Goal: Task Accomplishment & Management: Manage account settings

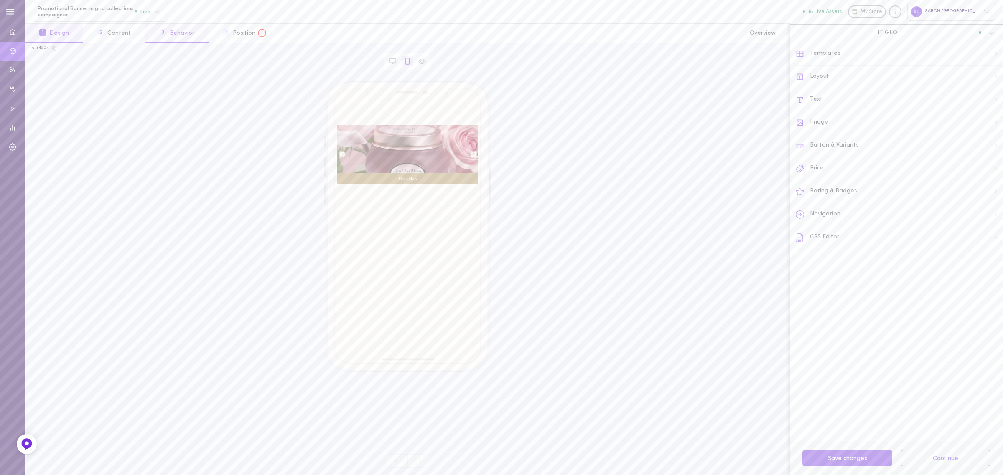
click at [186, 38] on button "3 Behavior" at bounding box center [176, 33] width 63 height 19
click at [850, 234] on div "Open details" at bounding box center [905, 233] width 169 height 6
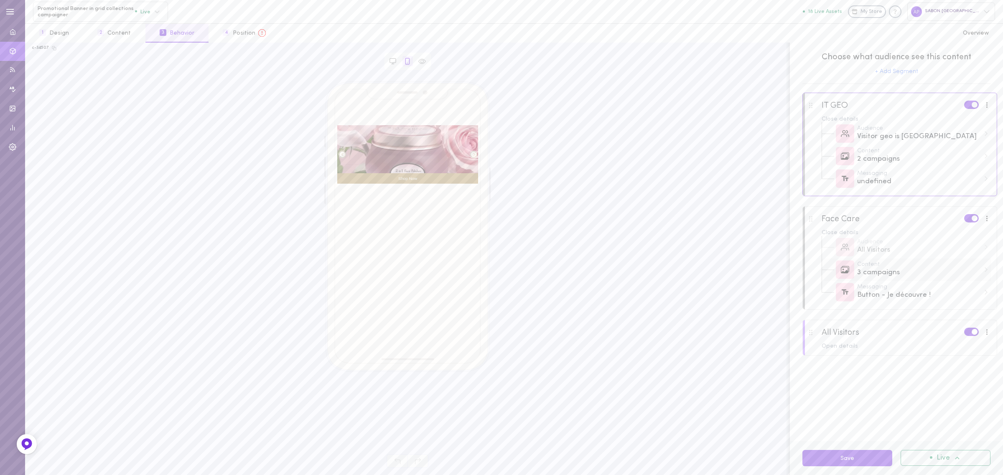
click at [909, 276] on div "3 campaigns" at bounding box center [918, 273] width 123 height 10
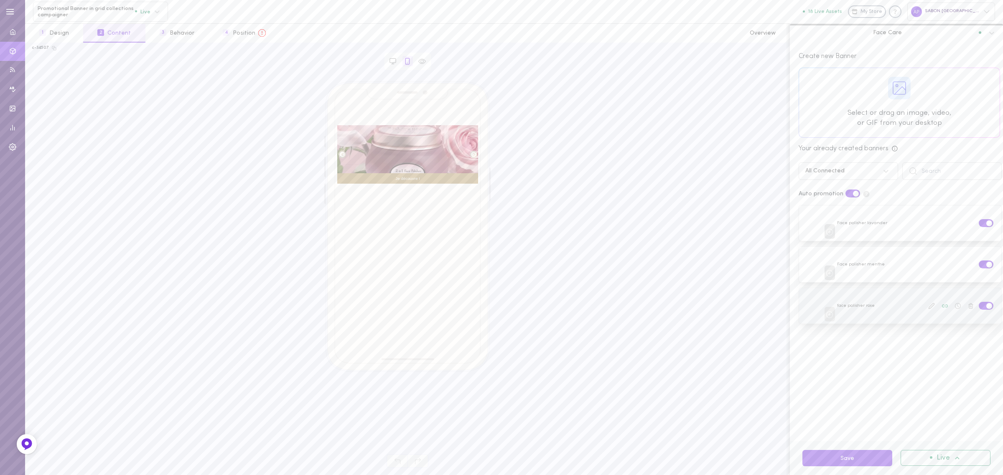
click at [986, 304] on span at bounding box center [989, 306] width 6 height 6
click at [0, 0] on input "checkbox" at bounding box center [0, 0] width 0 height 0
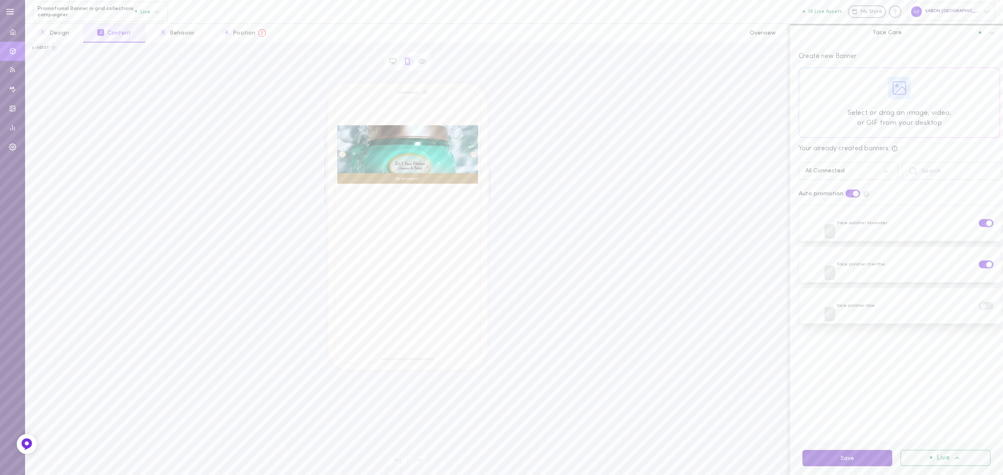
click at [847, 458] on button "Save" at bounding box center [847, 458] width 90 height 16
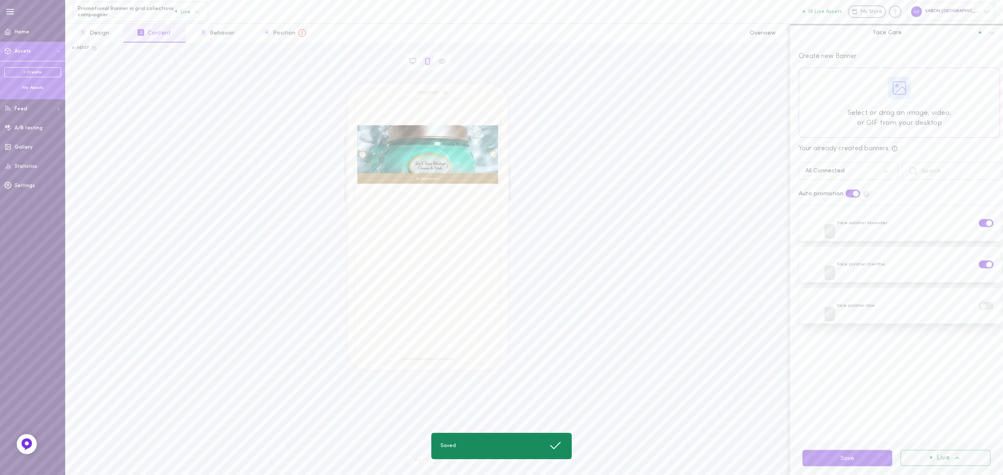
click at [38, 89] on div "My Assets" at bounding box center [32, 88] width 57 height 6
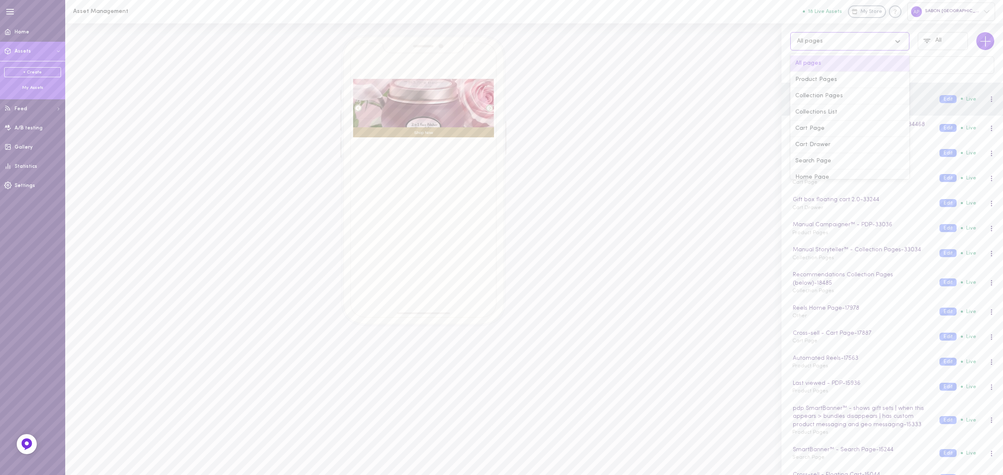
click at [861, 50] on div "All pages" at bounding box center [849, 41] width 119 height 18
click at [836, 94] on div "Collection Pages" at bounding box center [849, 96] width 119 height 16
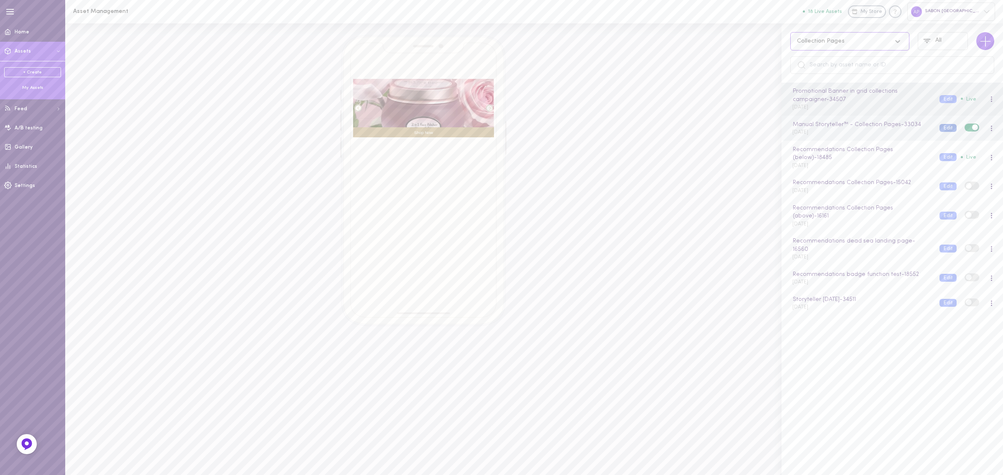
click at [939, 127] on button "Edit" at bounding box center [947, 128] width 17 height 8
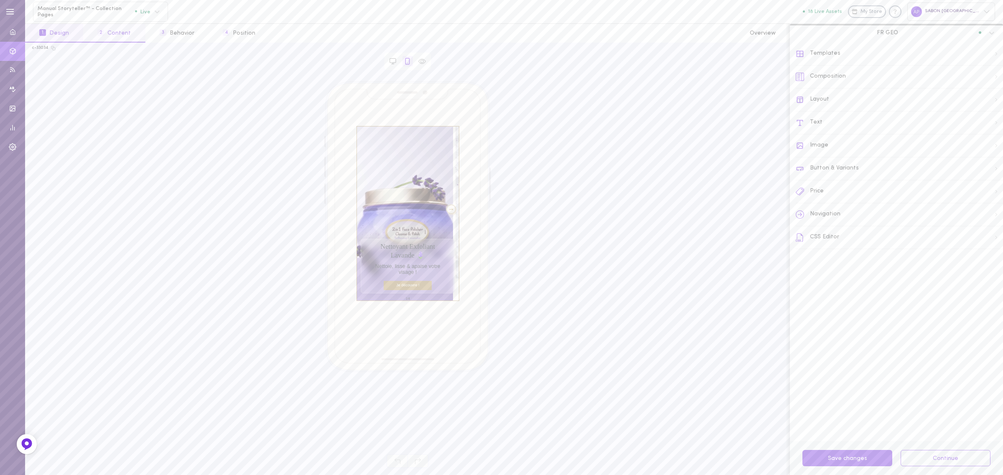
click at [132, 36] on button "2 Content" at bounding box center [114, 33] width 62 height 19
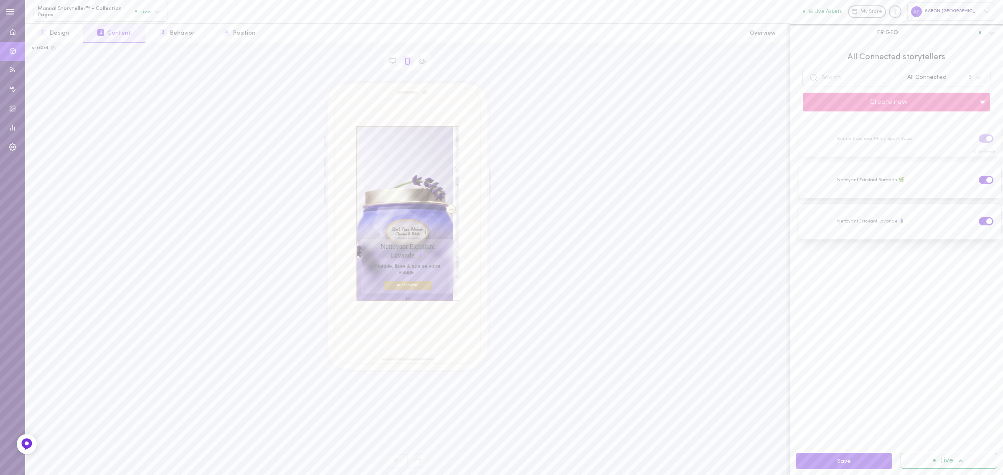
click at [923, 77] on div "All Connected" at bounding box center [926, 78] width 39 height 6
click at [920, 99] on div "All 56" at bounding box center [945, 101] width 90 height 19
click at [979, 345] on label at bounding box center [986, 345] width 15 height 8
click at [0, 0] on input "checkbox" at bounding box center [0, 0] width 0 height 0
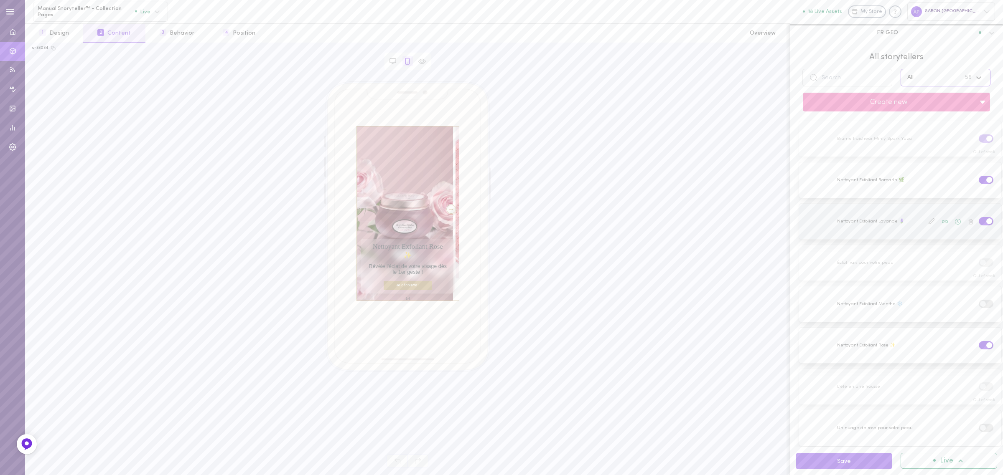
click at [984, 219] on label at bounding box center [986, 221] width 15 height 8
click at [0, 0] on input "checkbox" at bounding box center [0, 0] width 0 height 0
click at [857, 455] on button "Save" at bounding box center [844, 461] width 97 height 16
